Goal: Task Accomplishment & Management: Use online tool/utility

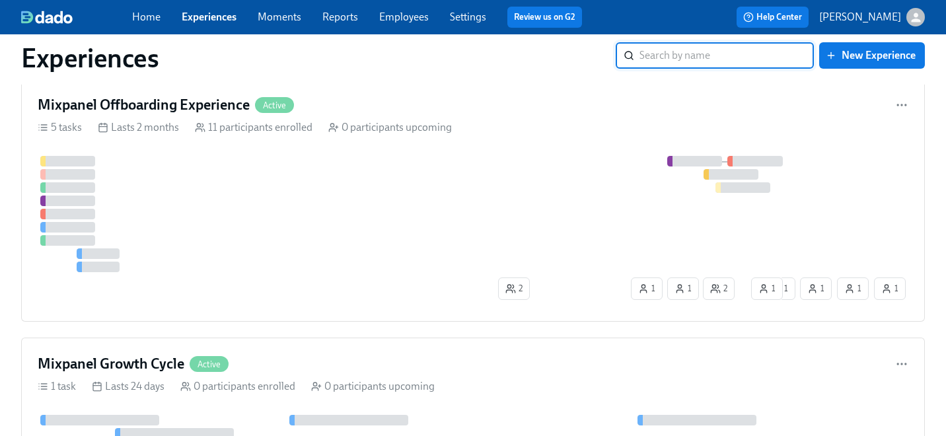
scroll to position [1092, 0]
click at [421, 213] on div at bounding box center [418, 213] width 760 height 116
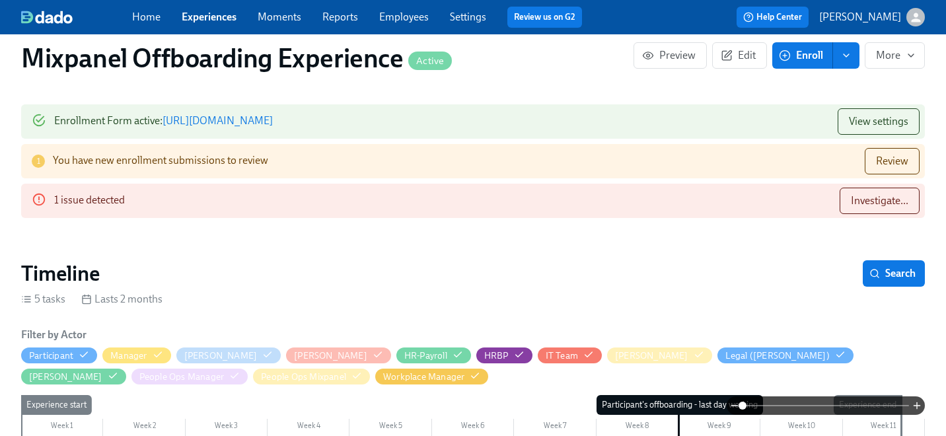
scroll to position [0, 5007]
click at [879, 163] on span "Review" at bounding box center [892, 161] width 32 height 13
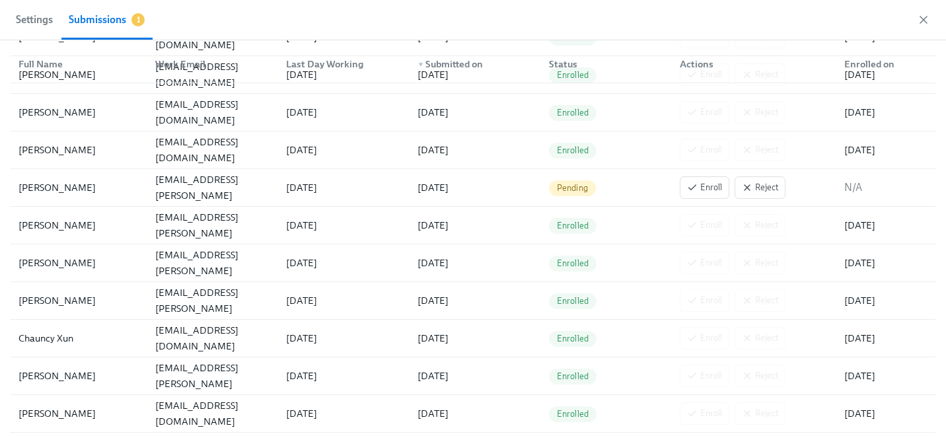
scroll to position [422, 0]
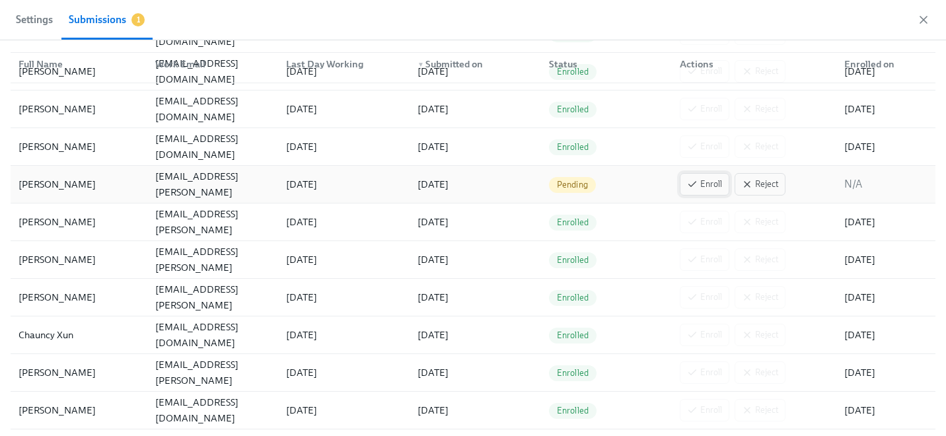
click at [695, 184] on icon "button" at bounding box center [692, 184] width 11 height 11
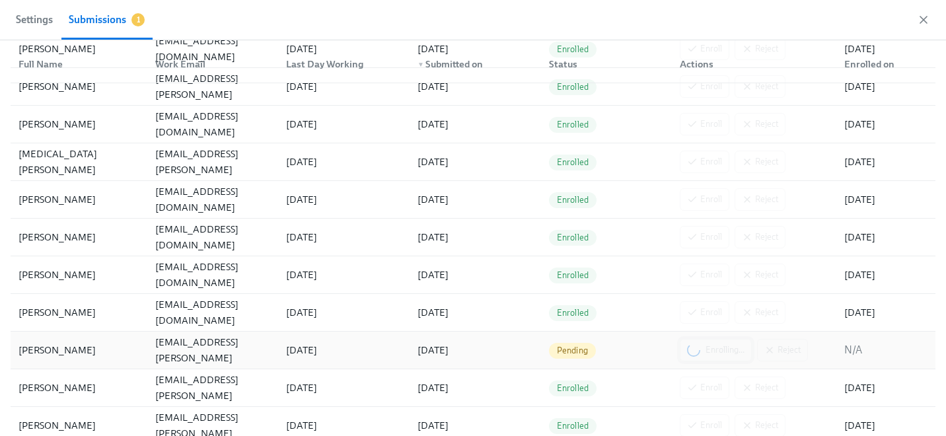
scroll to position [0, 0]
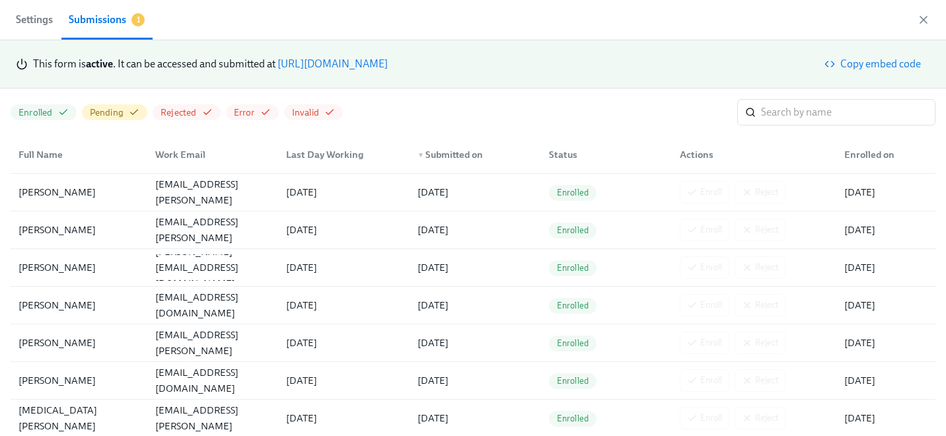
click at [45, 23] on span "Settings" at bounding box center [34, 20] width 37 height 19
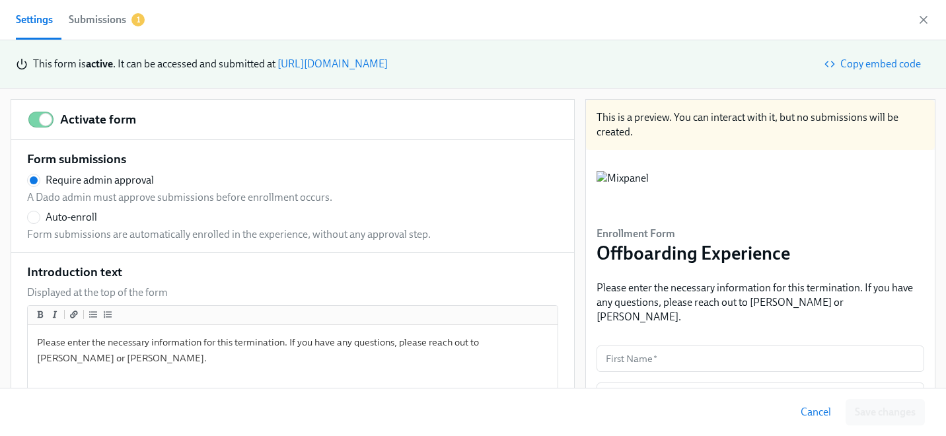
click at [112, 22] on div "Submissions" at bounding box center [97, 20] width 57 height 19
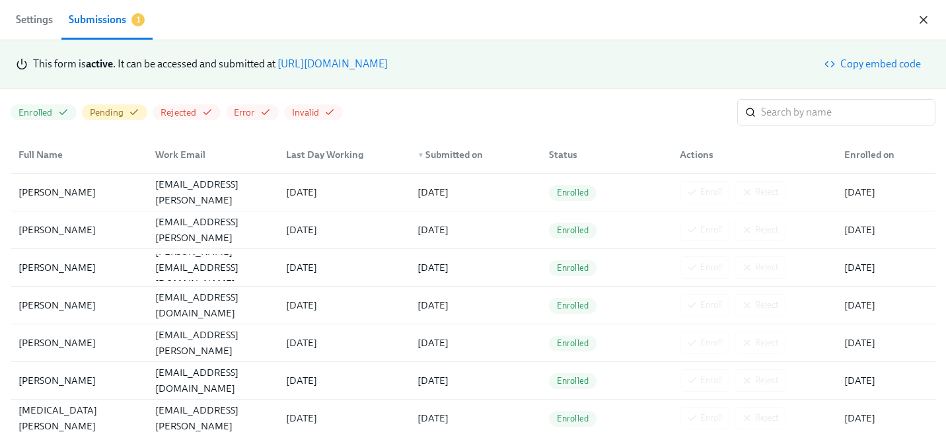
click at [923, 22] on icon "button" at bounding box center [923, 19] width 13 height 13
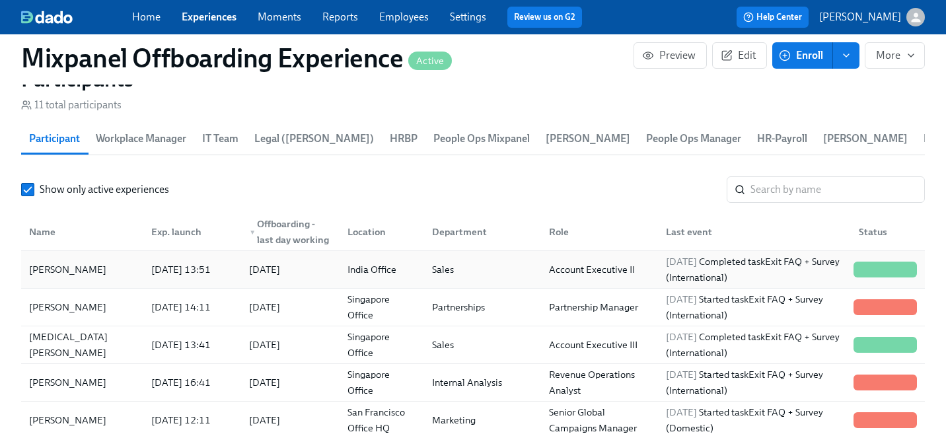
scroll to position [0, 5559]
click at [488, 275] on div "Sales" at bounding box center [480, 269] width 117 height 26
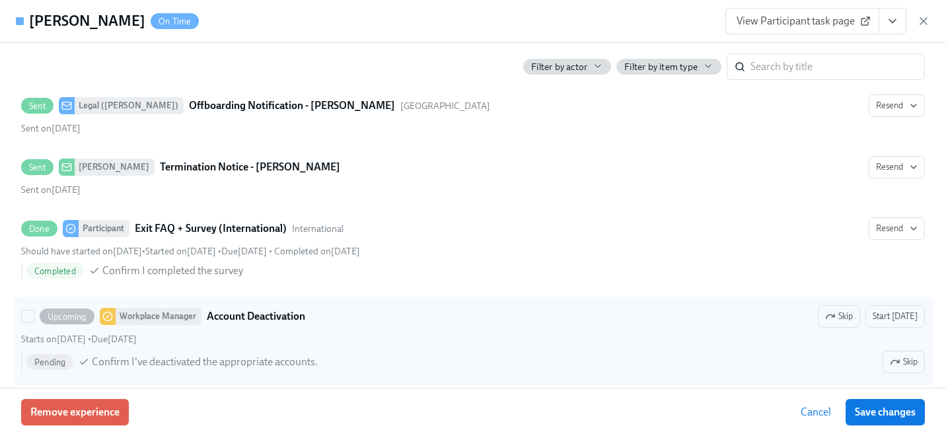
scroll to position [777, 0]
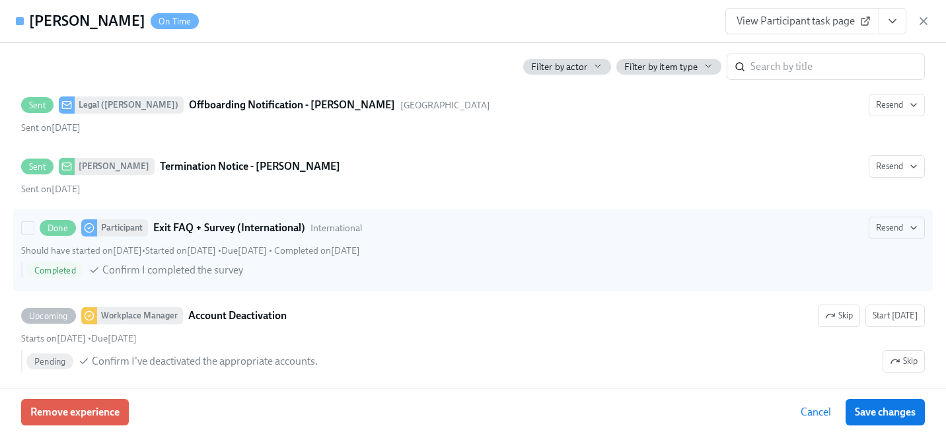
click at [389, 235] on div "Done Participant Exit FAQ + Survey (International) International Resend" at bounding box center [473, 228] width 904 height 22
click at [34, 234] on input "Done Participant Exit FAQ + Survey (International) International Resend Should …" at bounding box center [28, 228] width 12 height 12
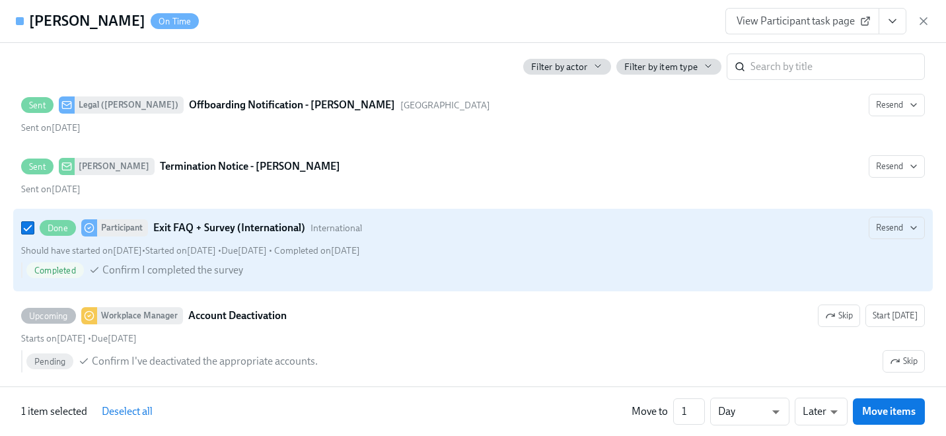
click at [389, 235] on div "Done Participant Exit FAQ + Survey (International) International Resend" at bounding box center [473, 228] width 904 height 22
click at [34, 234] on input "Done Participant Exit FAQ + Survey (International) International Resend Should …" at bounding box center [28, 228] width 12 height 12
checkbox input "false"
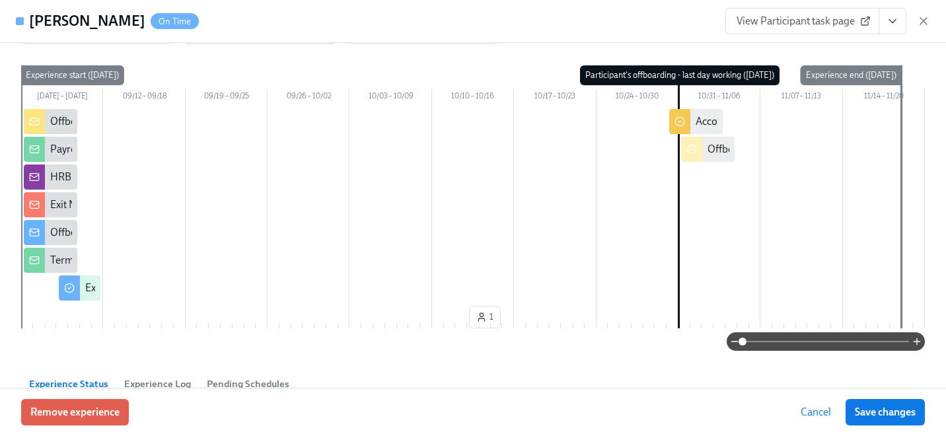
scroll to position [165, 0]
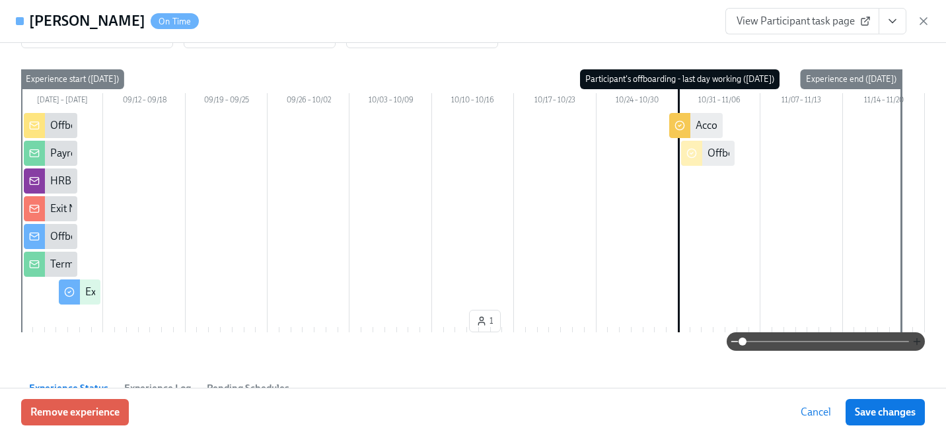
click at [915, 341] on icon "button" at bounding box center [917, 341] width 11 height 11
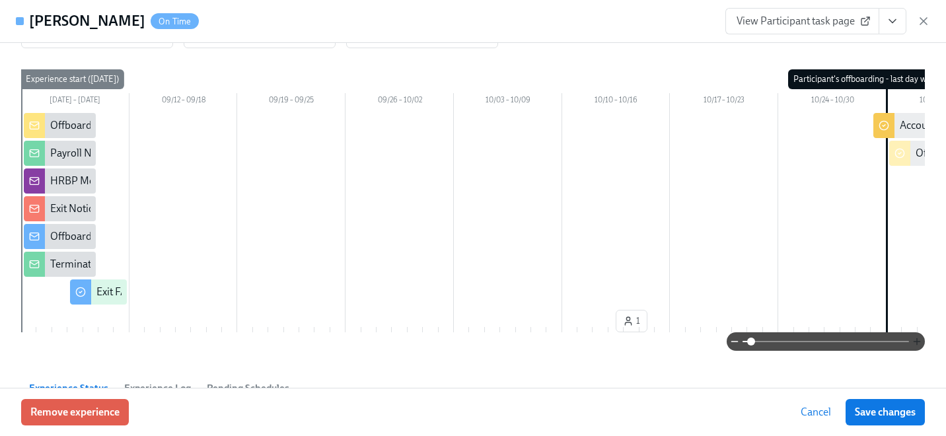
click at [915, 341] on icon "button" at bounding box center [917, 341] width 11 height 11
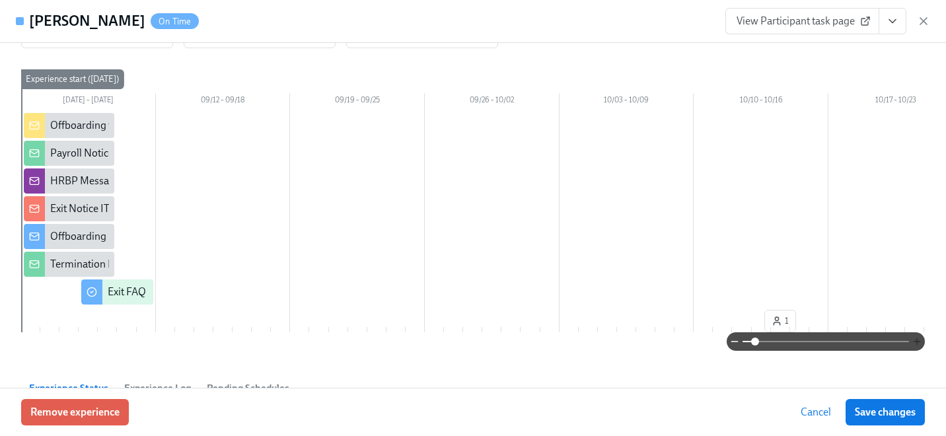
click at [915, 341] on icon "button" at bounding box center [917, 341] width 11 height 11
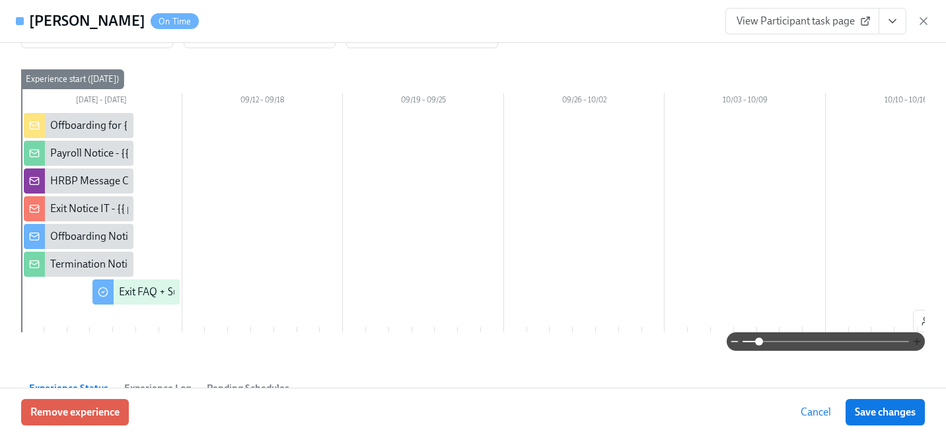
click at [915, 341] on icon "button" at bounding box center [917, 341] width 11 height 11
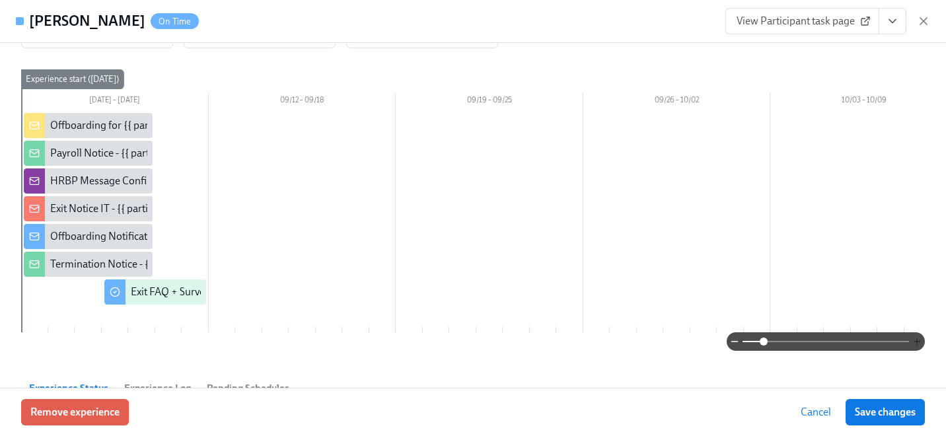
click at [915, 341] on icon "button" at bounding box center [917, 341] width 11 height 11
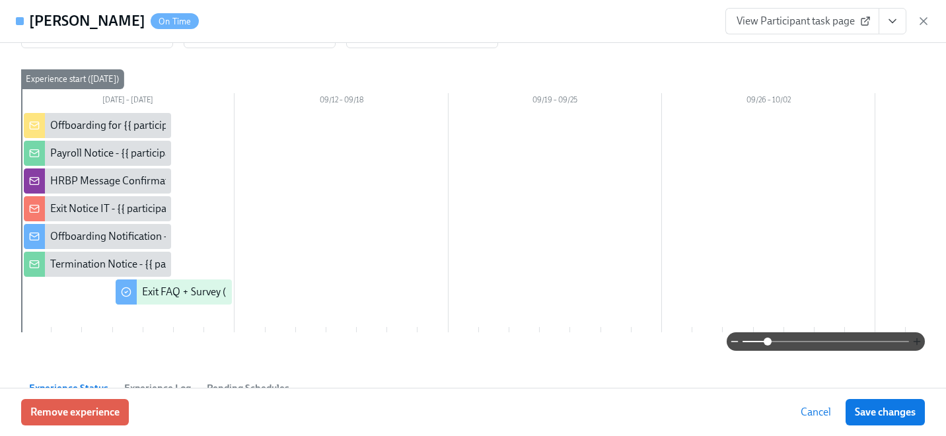
click at [915, 341] on icon "button" at bounding box center [917, 341] width 11 height 11
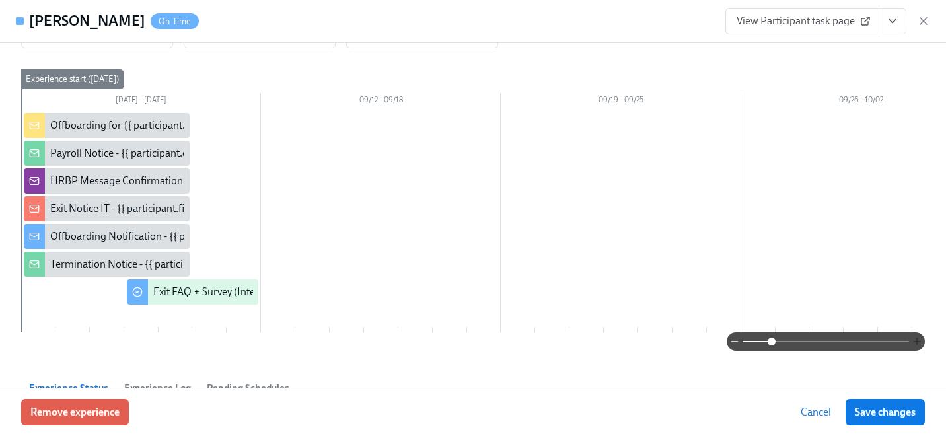
click at [915, 341] on icon "button" at bounding box center [917, 341] width 11 height 11
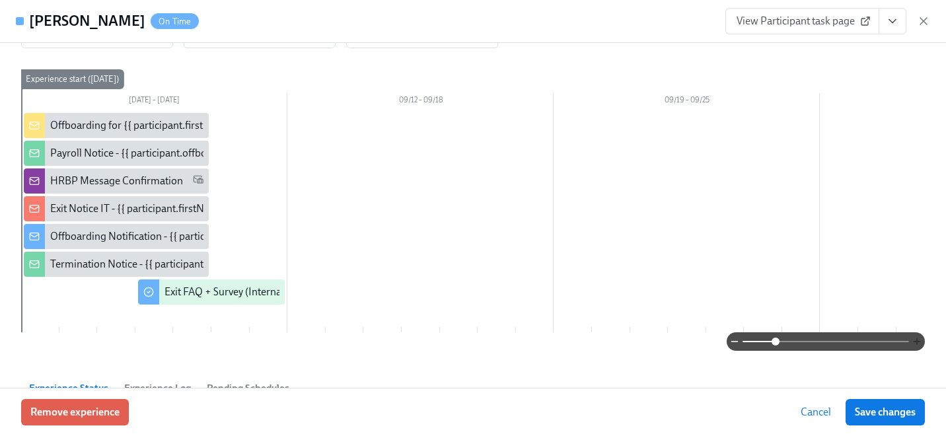
click at [915, 341] on icon "button" at bounding box center [917, 341] width 11 height 11
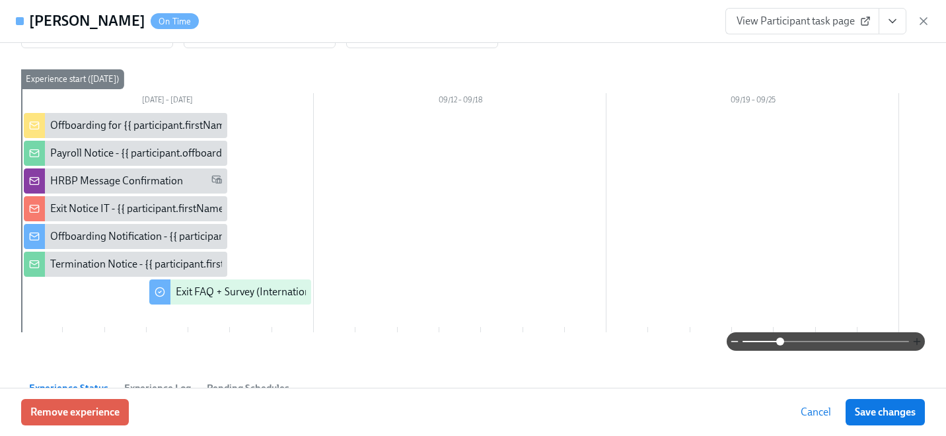
click at [915, 341] on icon "button" at bounding box center [917, 341] width 11 height 11
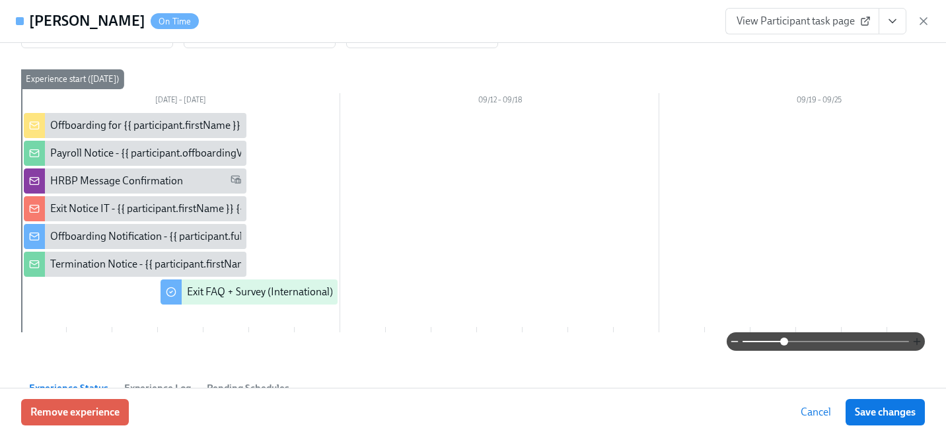
click at [915, 341] on icon "button" at bounding box center [917, 341] width 11 height 11
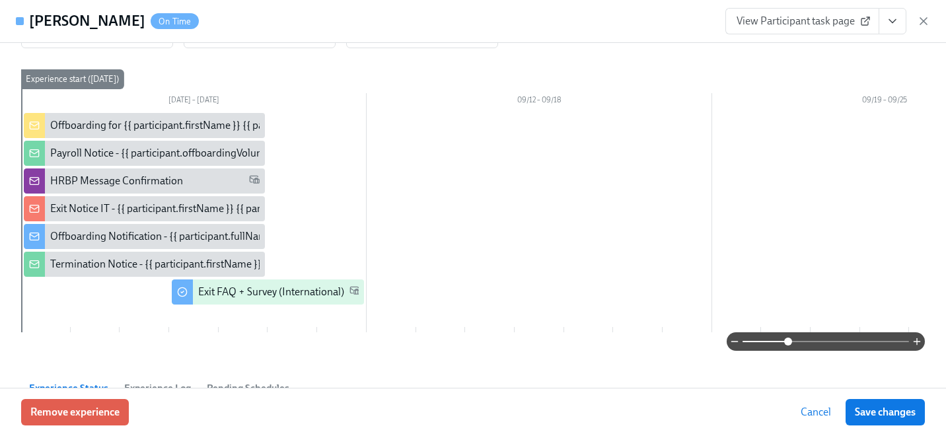
click at [176, 241] on div "Offboarding Notification - {{ participant.fullName }}" at bounding box center [166, 236] width 233 height 15
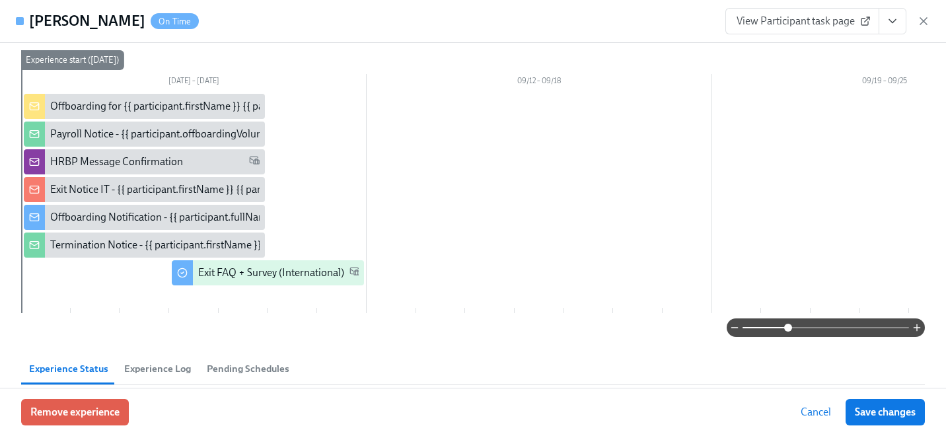
scroll to position [221, 0]
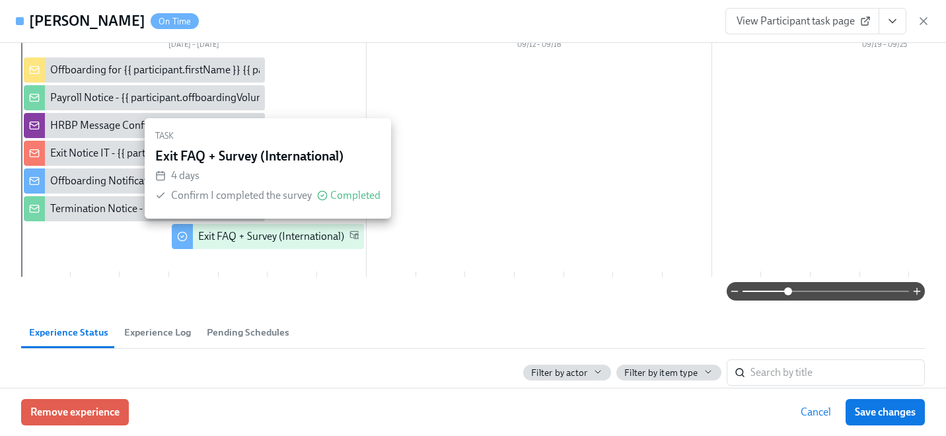
click at [260, 235] on div "Exit FAQ + Survey (International)" at bounding box center [271, 236] width 146 height 15
click at [245, 237] on div "Exit FAQ + Survey (International)" at bounding box center [271, 236] width 146 height 15
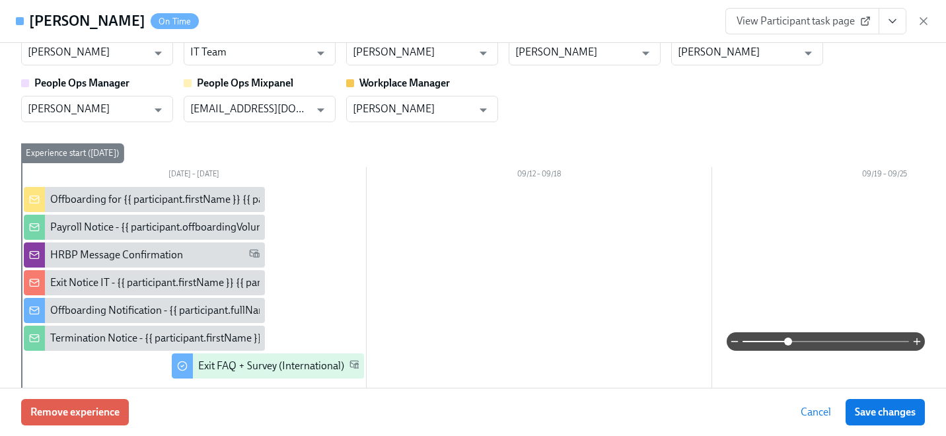
scroll to position [0, 0]
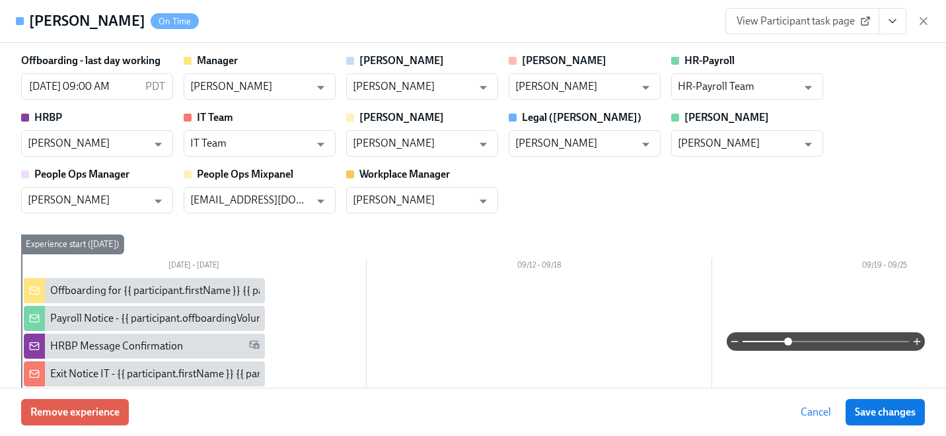
click at [823, 409] on span "Cancel" at bounding box center [816, 412] width 30 height 13
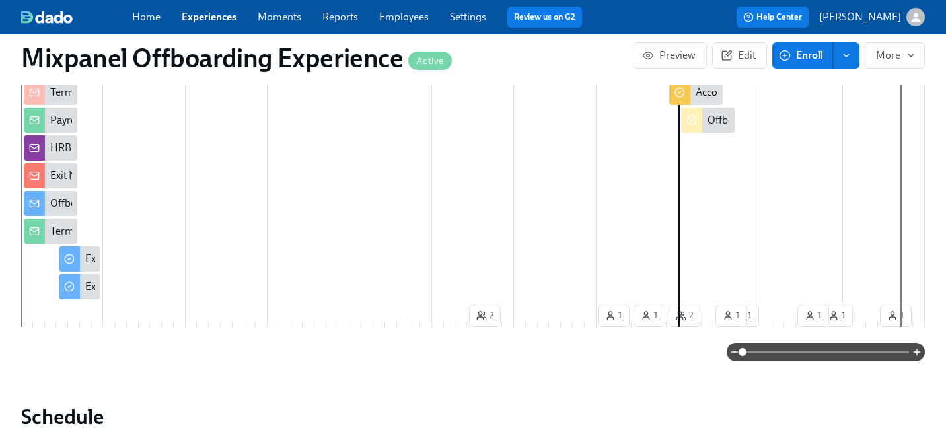
scroll to position [457, 0]
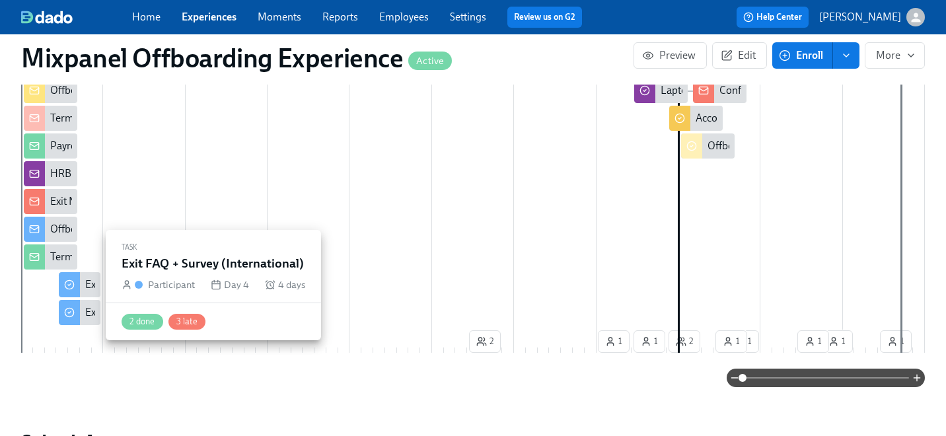
click at [83, 282] on div "Exit FAQ + Survey (International)" at bounding box center [80, 284] width 42 height 25
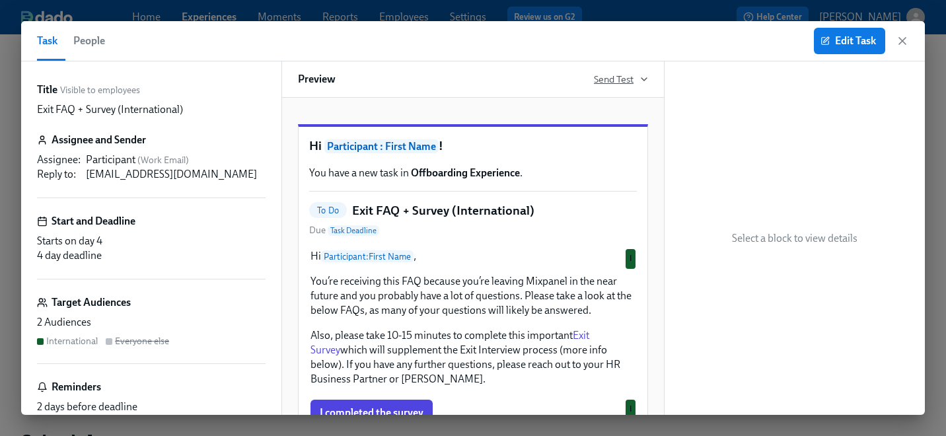
click at [607, 77] on span "Send Test" at bounding box center [621, 79] width 54 height 13
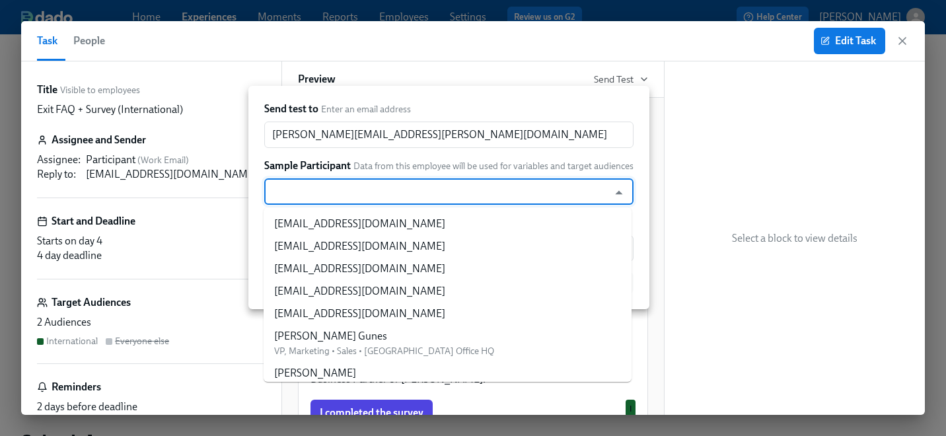
click at [411, 200] on input "text" at bounding box center [436, 191] width 331 height 26
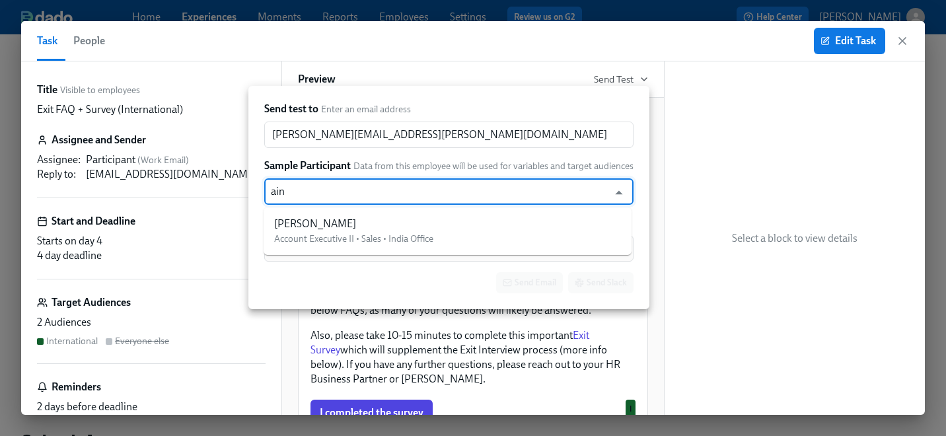
type input "aina"
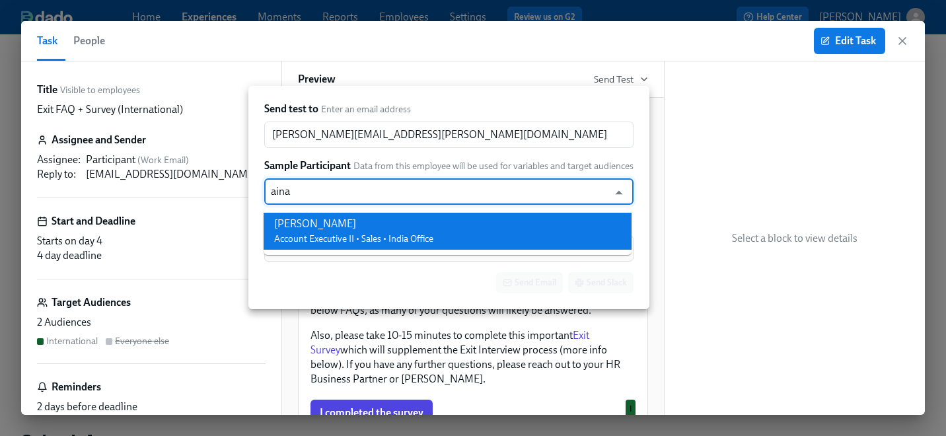
click at [418, 227] on div "[PERSON_NAME]" at bounding box center [353, 224] width 159 height 15
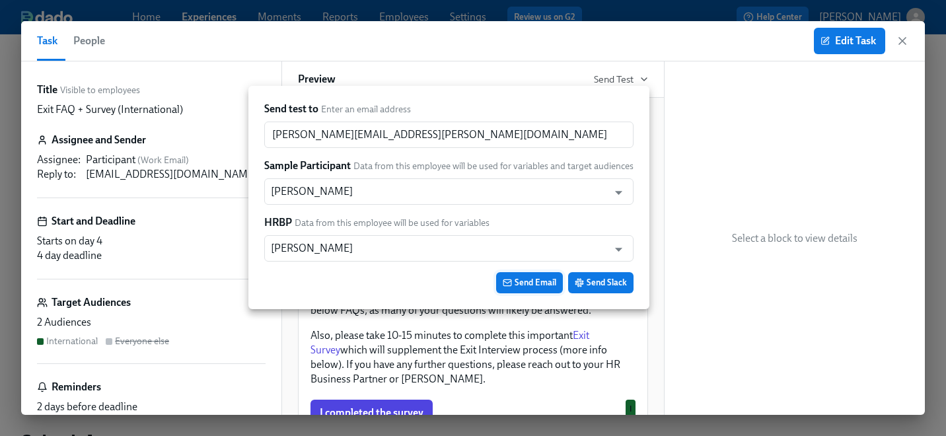
click at [523, 284] on span "Send Email" at bounding box center [530, 282] width 54 height 13
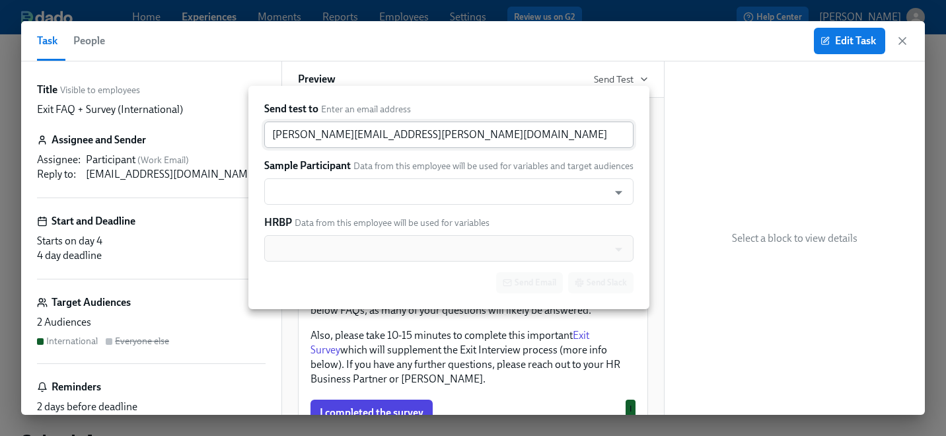
click at [413, 132] on input "[PERSON_NAME][EMAIL_ADDRESS][PERSON_NAME][DOMAIN_NAME]" at bounding box center [448, 135] width 369 height 26
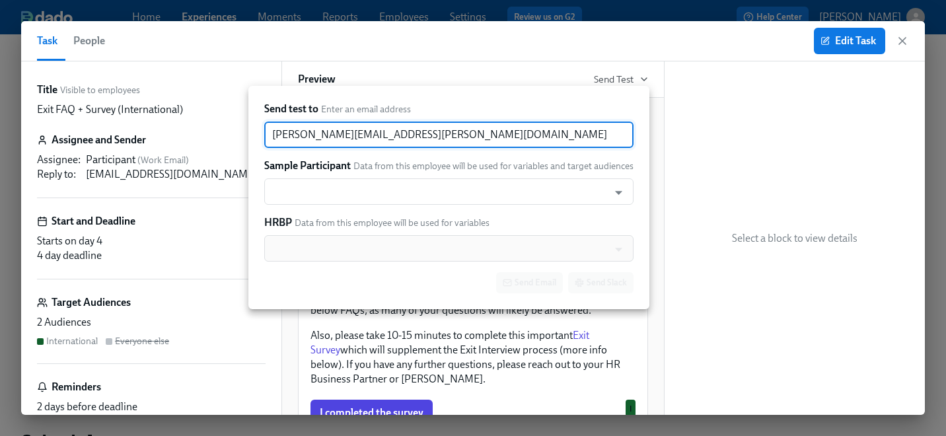
drag, startPoint x: 330, startPoint y: 137, endPoint x: 244, endPoint y: 137, distance: 86.6
click at [244, 137] on div "Send test to Enter an email address [PERSON_NAME][EMAIL_ADDRESS][PERSON_NAME][D…" at bounding box center [473, 218] width 946 height 436
type input "[EMAIL_ADDRESS][PERSON_NAME][DOMAIN_NAME]"
click at [293, 195] on input "text" at bounding box center [436, 191] width 331 height 26
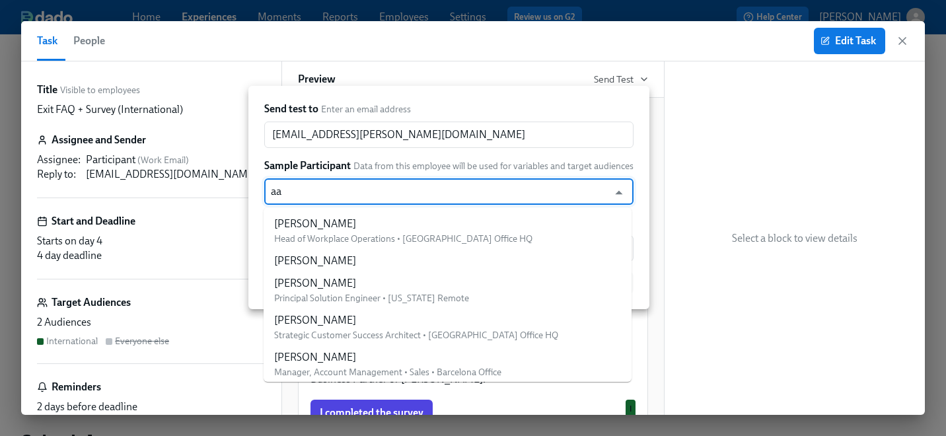
type input "aai"
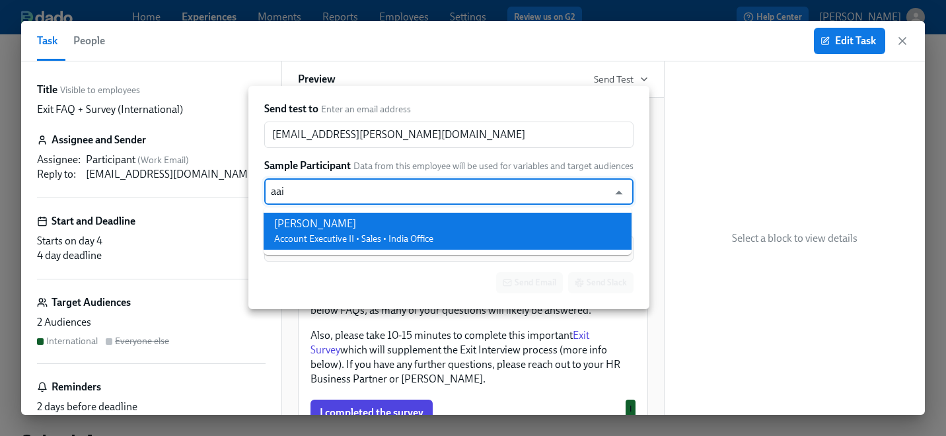
click at [330, 223] on div "[PERSON_NAME]" at bounding box center [353, 224] width 159 height 15
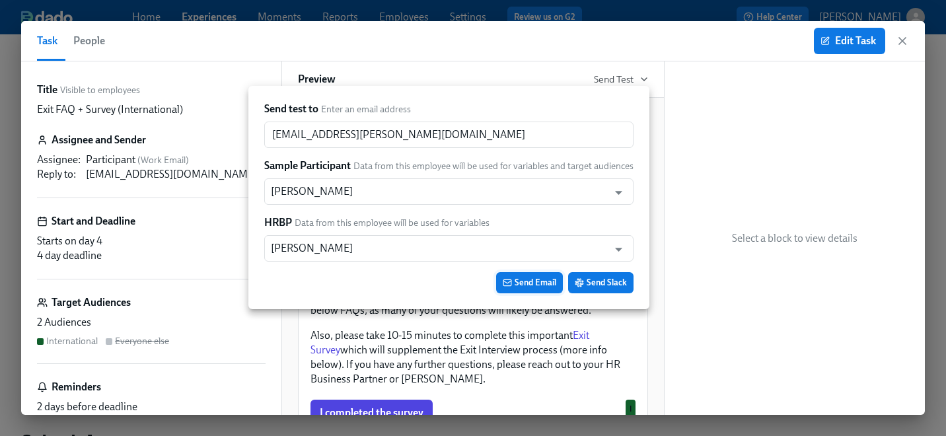
click at [520, 286] on span "Send Email" at bounding box center [530, 282] width 54 height 13
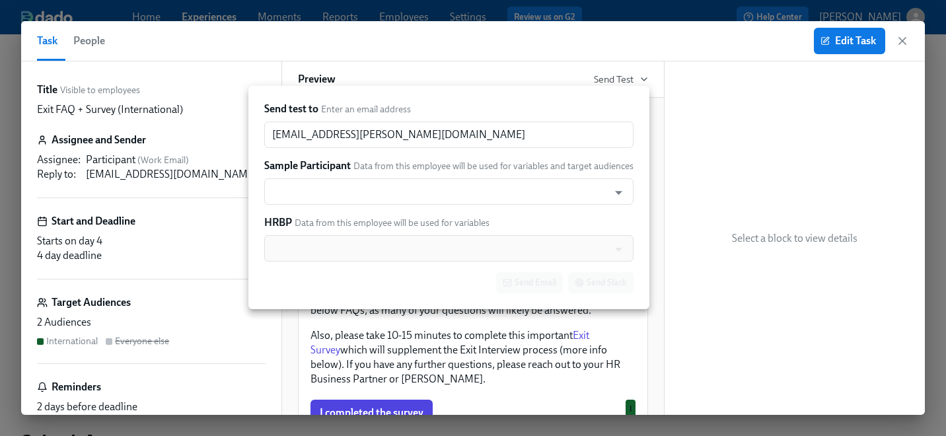
click at [899, 44] on div at bounding box center [473, 218] width 946 height 436
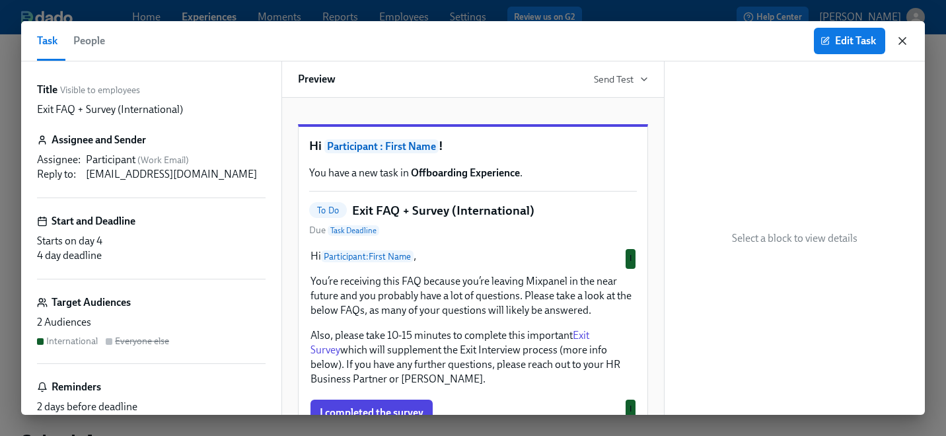
click at [900, 39] on icon "button" at bounding box center [902, 41] width 7 height 7
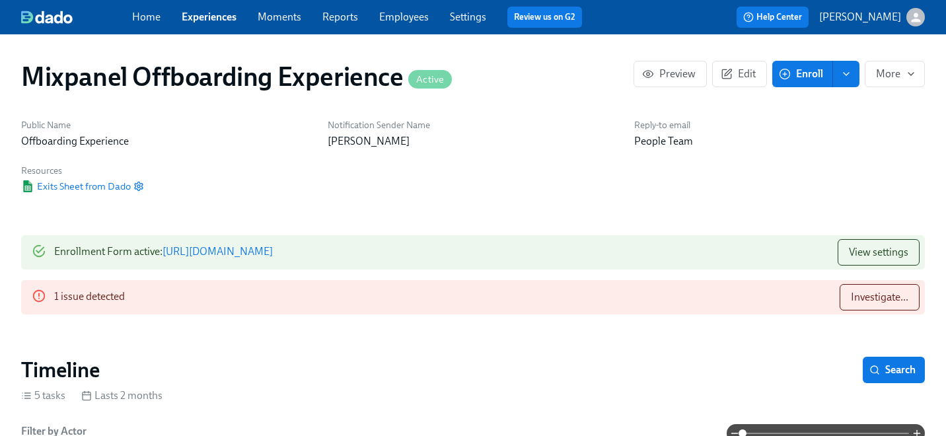
click at [463, 22] on link "Settings" at bounding box center [468, 17] width 36 height 13
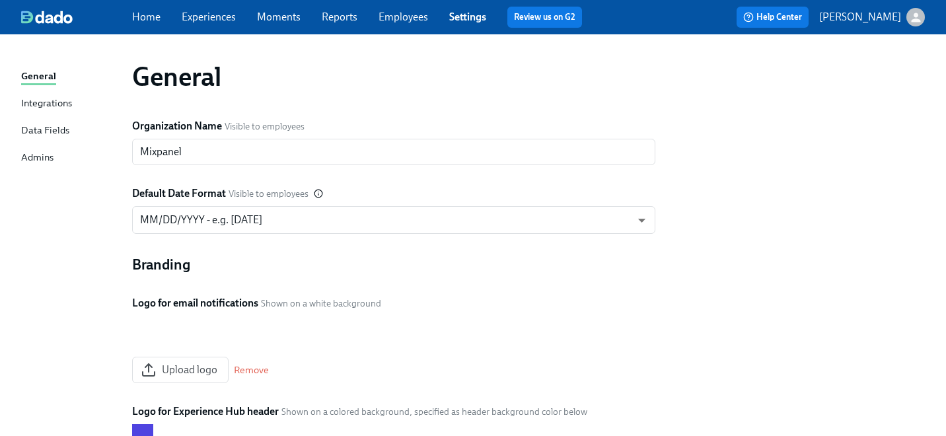
click at [50, 159] on div "Admins" at bounding box center [37, 158] width 32 height 17
